Goal: Information Seeking & Learning: Understand process/instructions

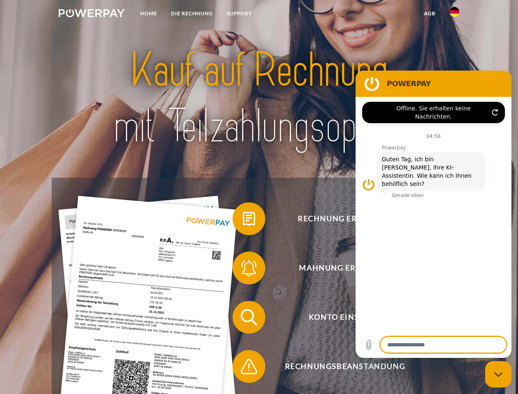
click at [91, 14] on img at bounding box center [92, 13] width 66 height 8
click at [454, 14] on img at bounding box center [454, 12] width 10 height 10
click at [429, 14] on link "agb" at bounding box center [429, 13] width 25 height 15
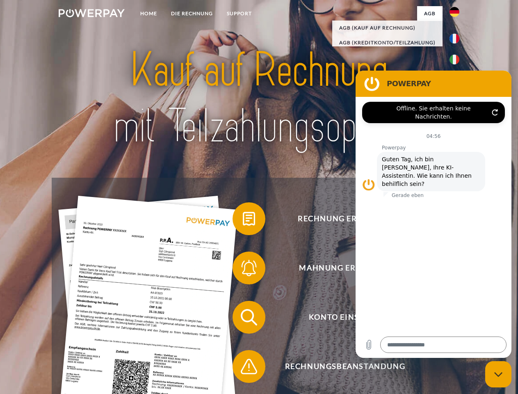
click at [243, 220] on span at bounding box center [236, 218] width 41 height 41
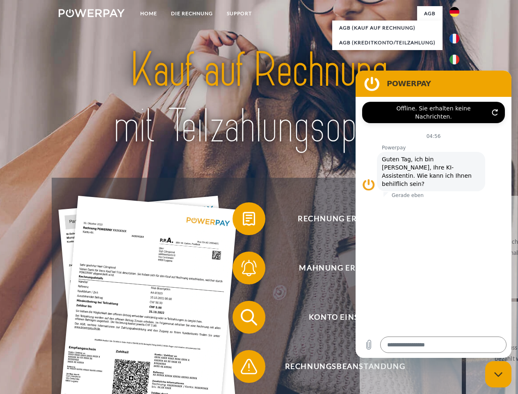
click at [243, 269] on span at bounding box center [236, 267] width 41 height 41
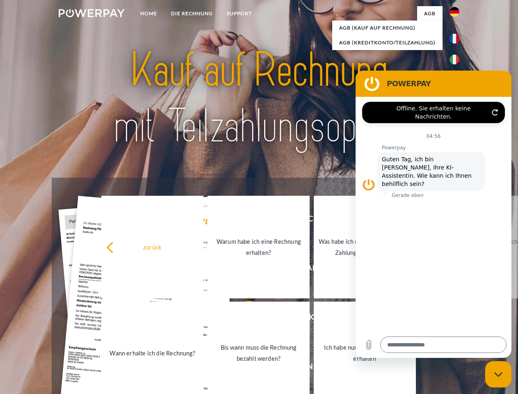
click at [243, 319] on link "Bis wann muss die Rechnung bezahlt werden?" at bounding box center [258, 352] width 102 height 102
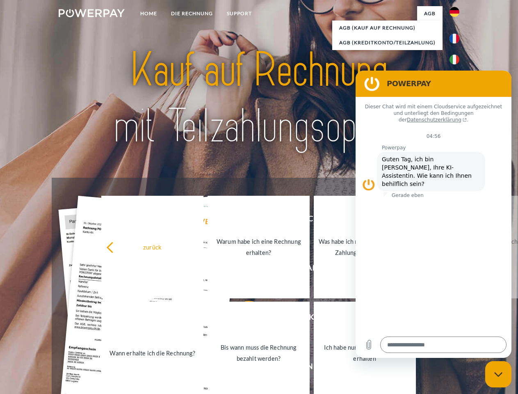
click at [243, 368] on span at bounding box center [236, 366] width 41 height 41
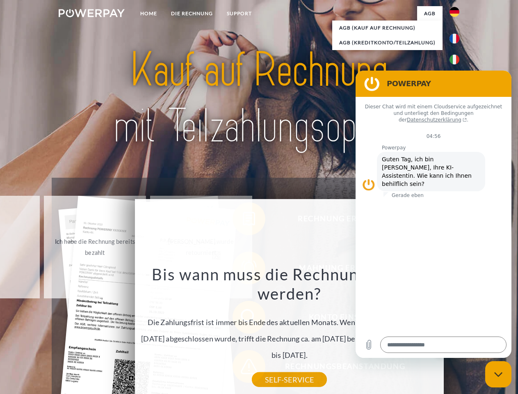
click at [498, 374] on icon "Messaging-Fenster schließen" at bounding box center [498, 373] width 9 height 5
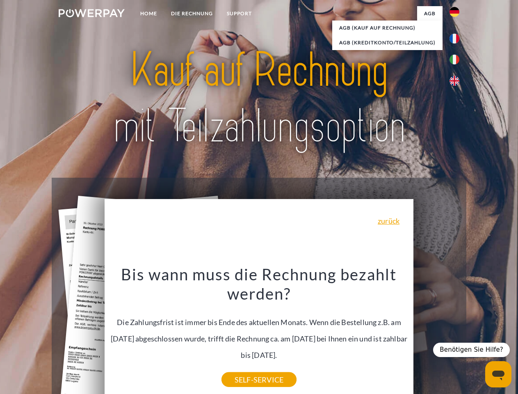
type textarea "*"
